Goal: Task Accomplishment & Management: Use online tool/utility

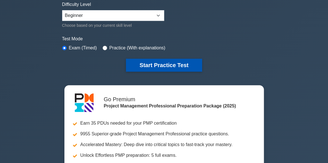
click at [162, 61] on button "Start Practice Test" at bounding box center [164, 65] width 76 height 13
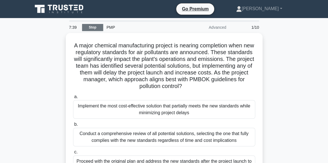
click at [89, 28] on link "Stop" at bounding box center [92, 27] width 21 height 7
